Goal: Task Accomplishment & Management: Complete application form

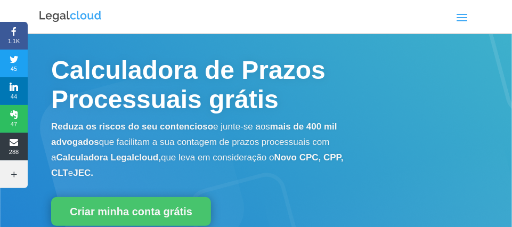
click at [94, 19] on img at bounding box center [70, 17] width 64 height 14
click at [458, 13] on span at bounding box center [461, 17] width 17 height 17
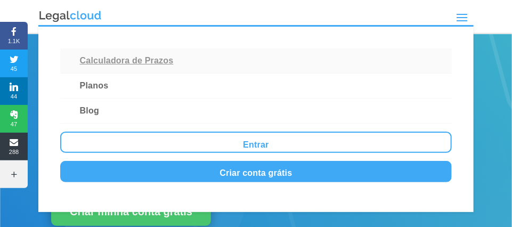
click at [386, 70] on link "Calculadora de Prazos" at bounding box center [256, 60] width 392 height 25
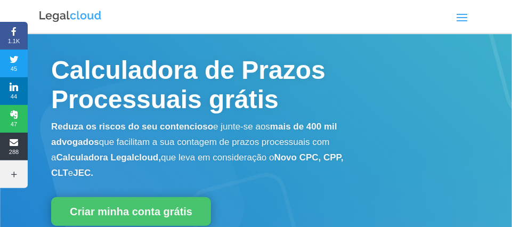
click at [460, 16] on span at bounding box center [461, 17] width 17 height 17
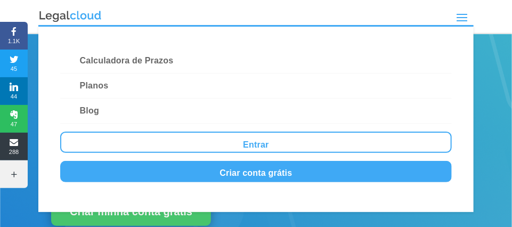
click at [497, 79] on div "Calculadora de Prazos Processuais grátis" at bounding box center [256, 87] width 512 height 64
click at [56, 16] on img at bounding box center [70, 17] width 64 height 14
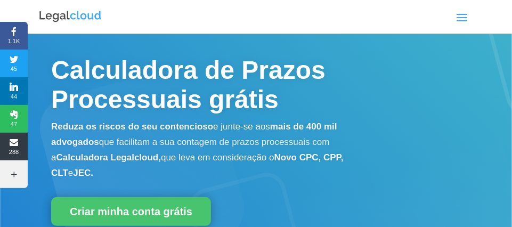
click at [86, 15] on img at bounding box center [70, 17] width 64 height 14
click at [97, 12] on img at bounding box center [70, 17] width 64 height 14
click at [140, 212] on link "Criar minha conta grátis" at bounding box center [131, 211] width 160 height 29
